Goal: Information Seeking & Learning: Learn about a topic

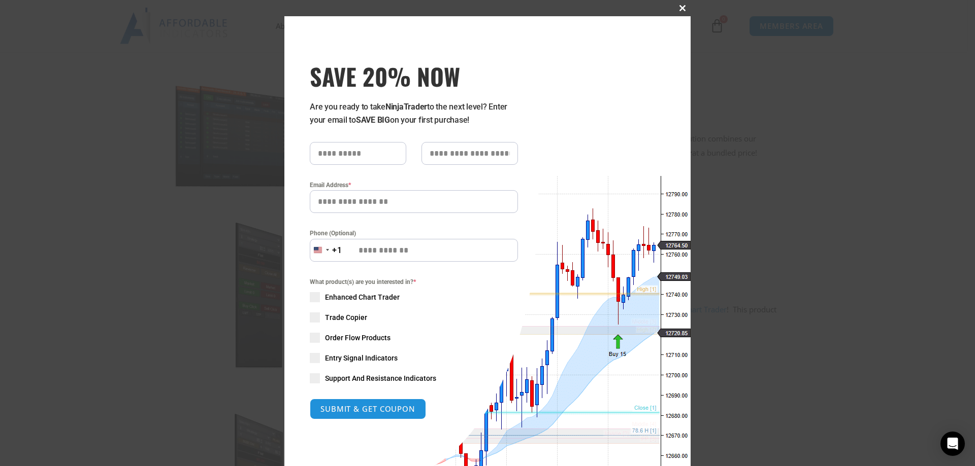
click at [678, 8] on span at bounding box center [682, 8] width 16 height 6
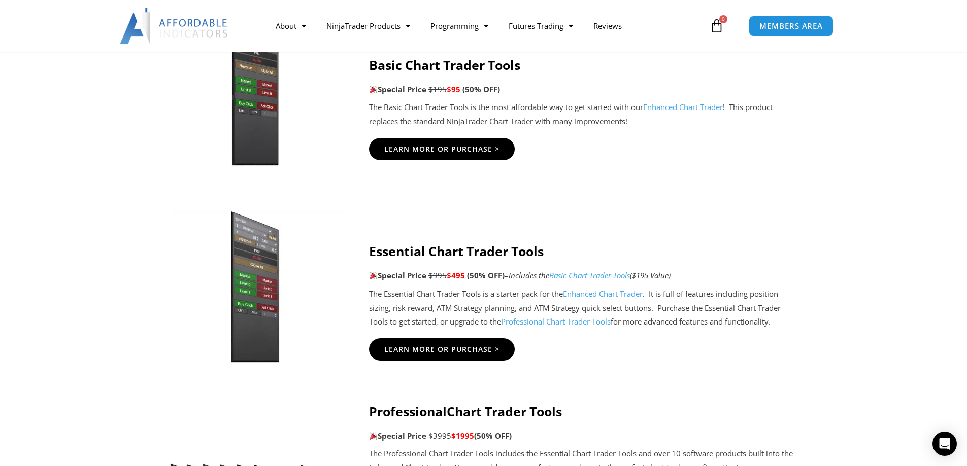
scroll to position [711, 0]
drag, startPoint x: 461, startPoint y: 345, endPoint x: 629, endPoint y: 370, distance: 169.3
click at [629, 370] on div "Essential Chart Trader Tools Special Price $995 $495 (50% OFF) – includes the B…" at bounding box center [585, 301] width 432 height 143
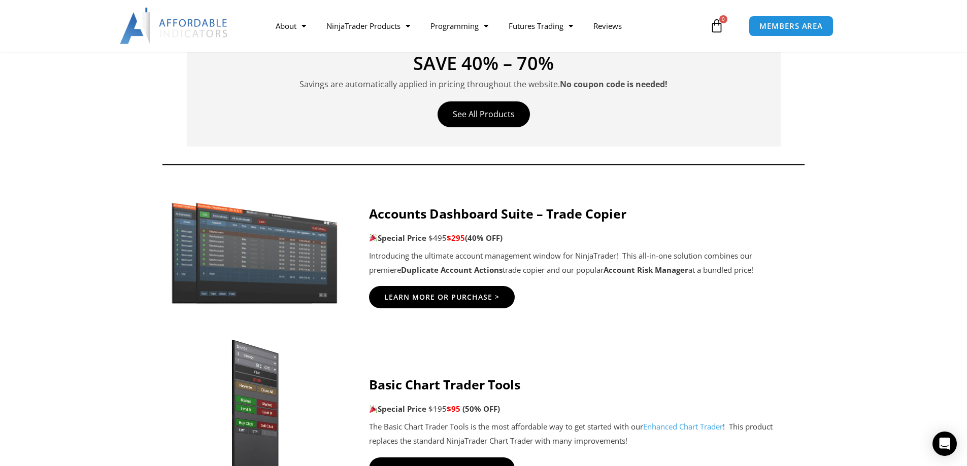
scroll to position [0, 0]
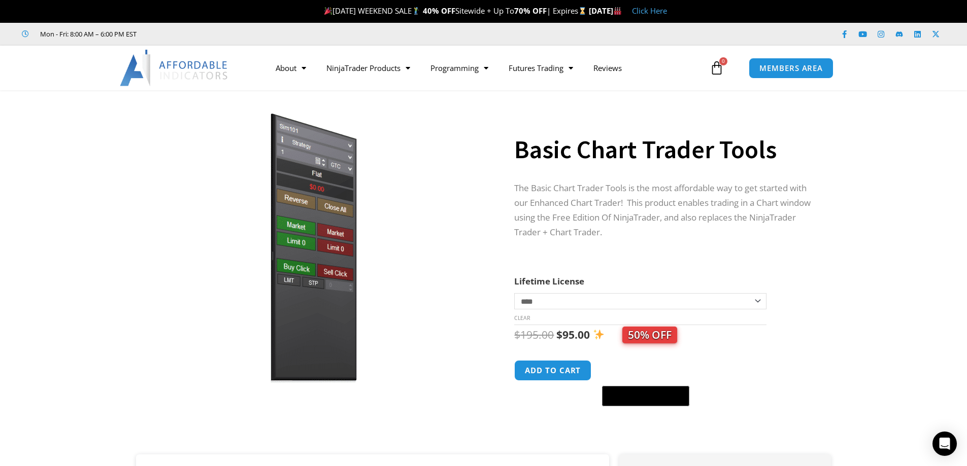
click at [846, 208] on section "**********" at bounding box center [483, 277] width 967 height 354
